Goal: Check status: Check status

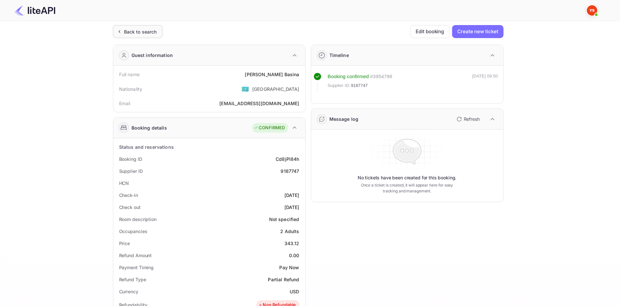
click at [156, 32] on div "Back to search" at bounding box center [140, 31] width 33 height 7
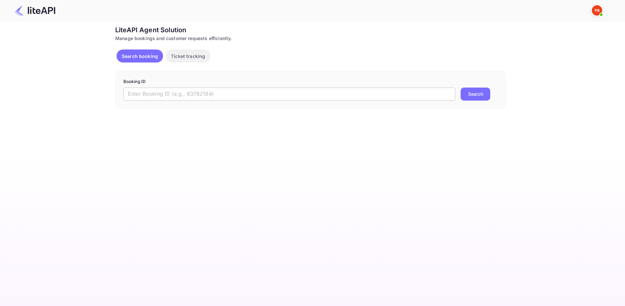
click at [199, 93] on input "text" at bounding box center [289, 94] width 332 height 13
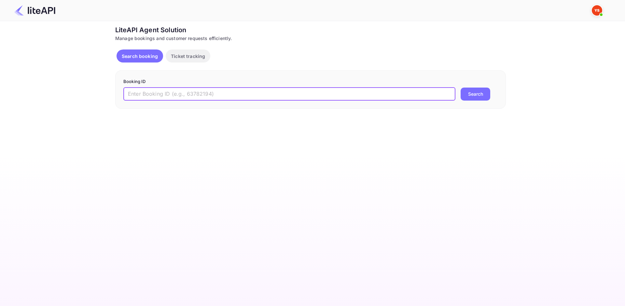
paste input "9200004"
type input "9200004"
click at [465, 96] on button "Search" at bounding box center [476, 94] width 30 height 13
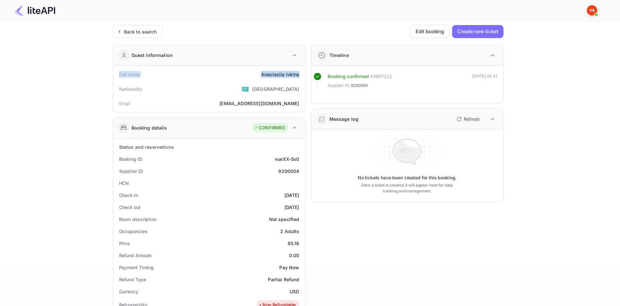
drag, startPoint x: 121, startPoint y: 73, endPoint x: 299, endPoint y: 78, distance: 177.8
click at [299, 78] on div "Full name [PERSON_NAME] Nationality 🇰🇿 [DEMOGRAPHIC_DATA] Email [EMAIL_ADDRESS]…" at bounding box center [209, 89] width 192 height 46
copy div "Full name [PERSON_NAME]"
drag, startPoint x: 119, startPoint y: 159, endPoint x: 301, endPoint y: 206, distance: 188.0
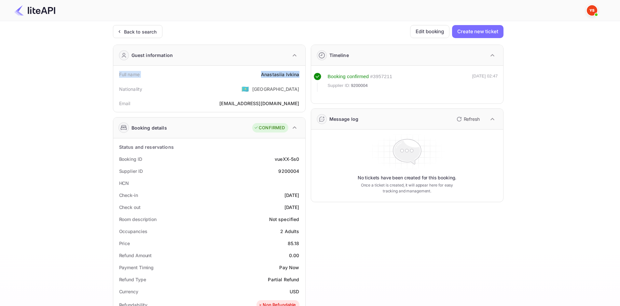
copy div "Booking ID vueXX-5s0 Supplier ID 9200004 HCN Check-in [DATE] Check out [DATE]"
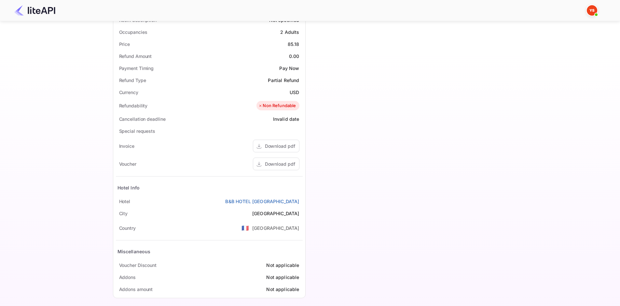
scroll to position [204, 0]
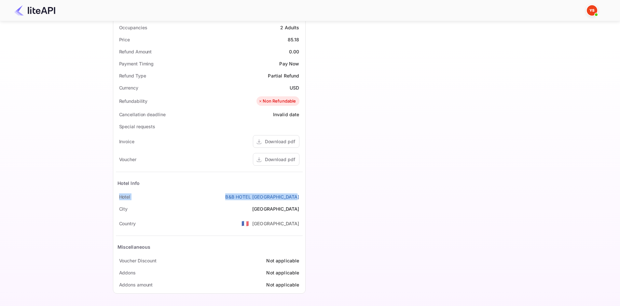
drag, startPoint x: 117, startPoint y: 197, endPoint x: 302, endPoint y: 194, distance: 184.6
click at [302, 194] on div "[GEOGRAPHIC_DATA]" at bounding box center [209, 197] width 187 height 12
copy div "[GEOGRAPHIC_DATA]"
